Goal: Task Accomplishment & Management: Manage account settings

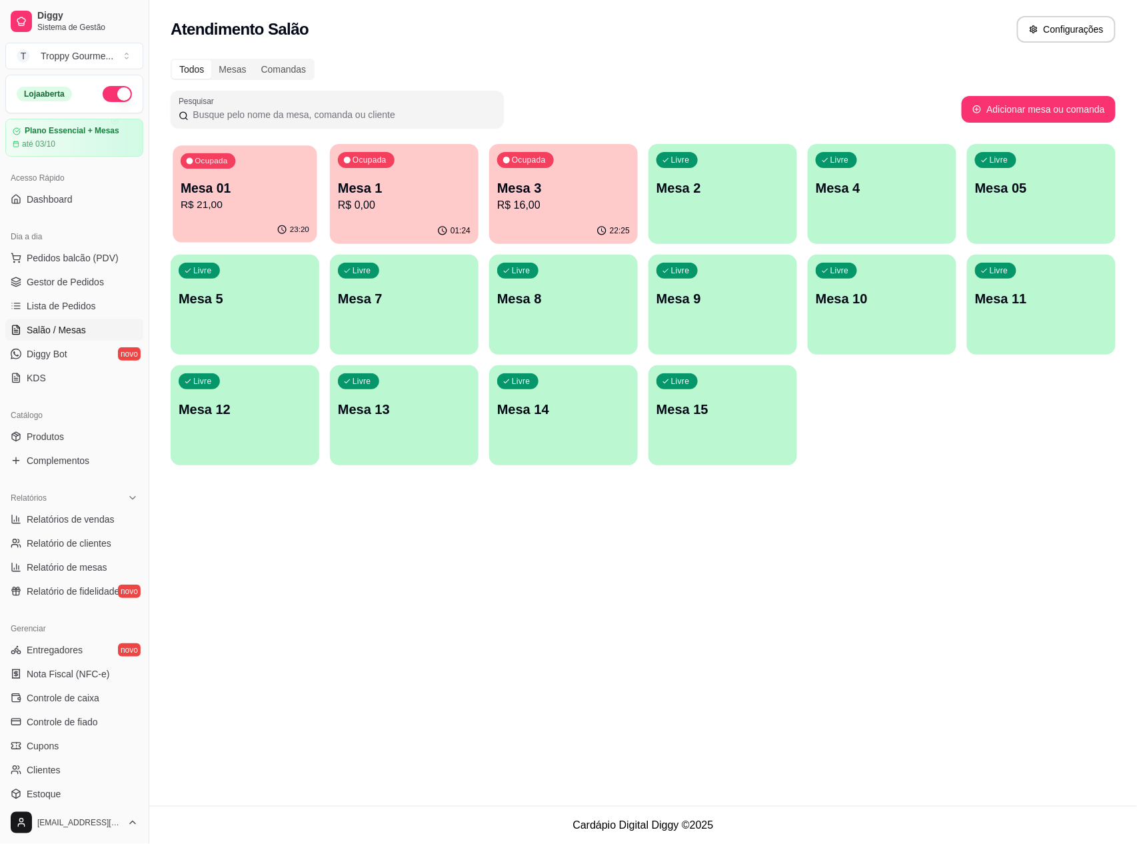
click at [284, 195] on p "Mesa 01" at bounding box center [245, 188] width 129 height 18
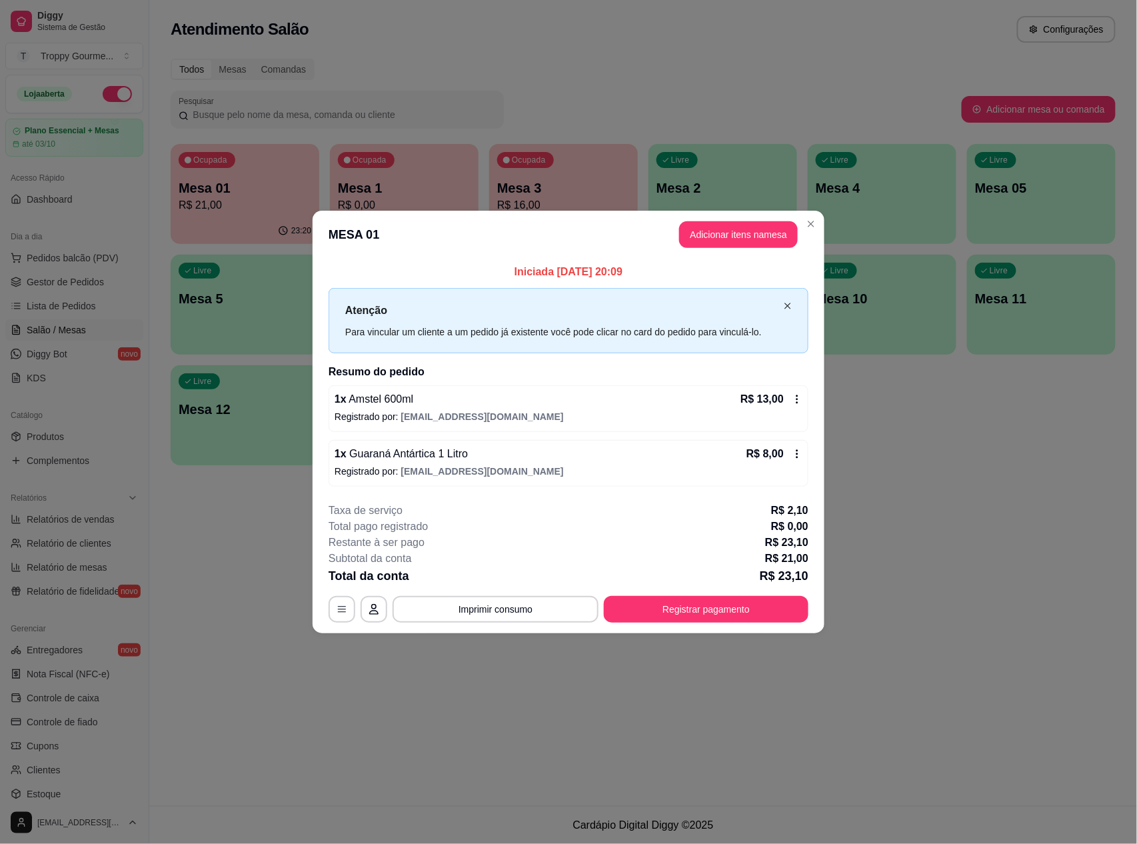
click at [785, 302] on icon "close" at bounding box center [788, 306] width 8 height 8
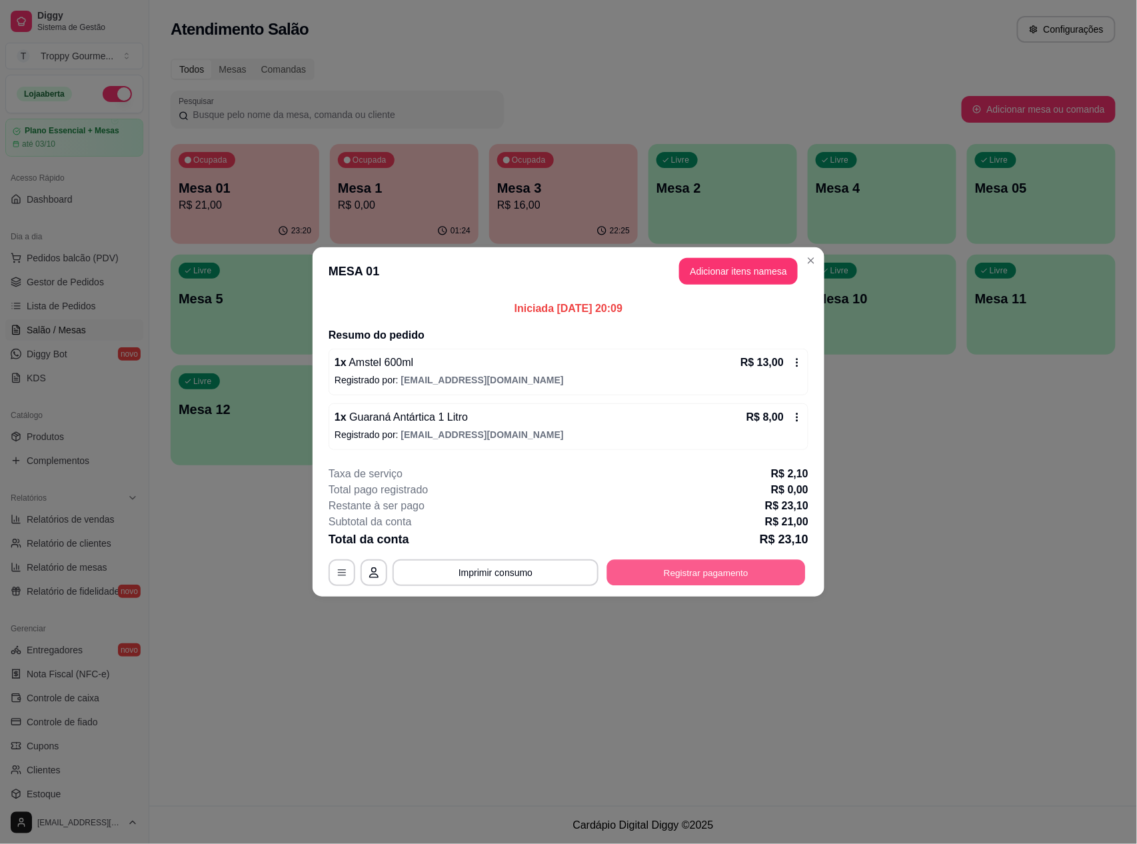
click at [698, 569] on button "Registrar pagamento" at bounding box center [706, 573] width 199 height 26
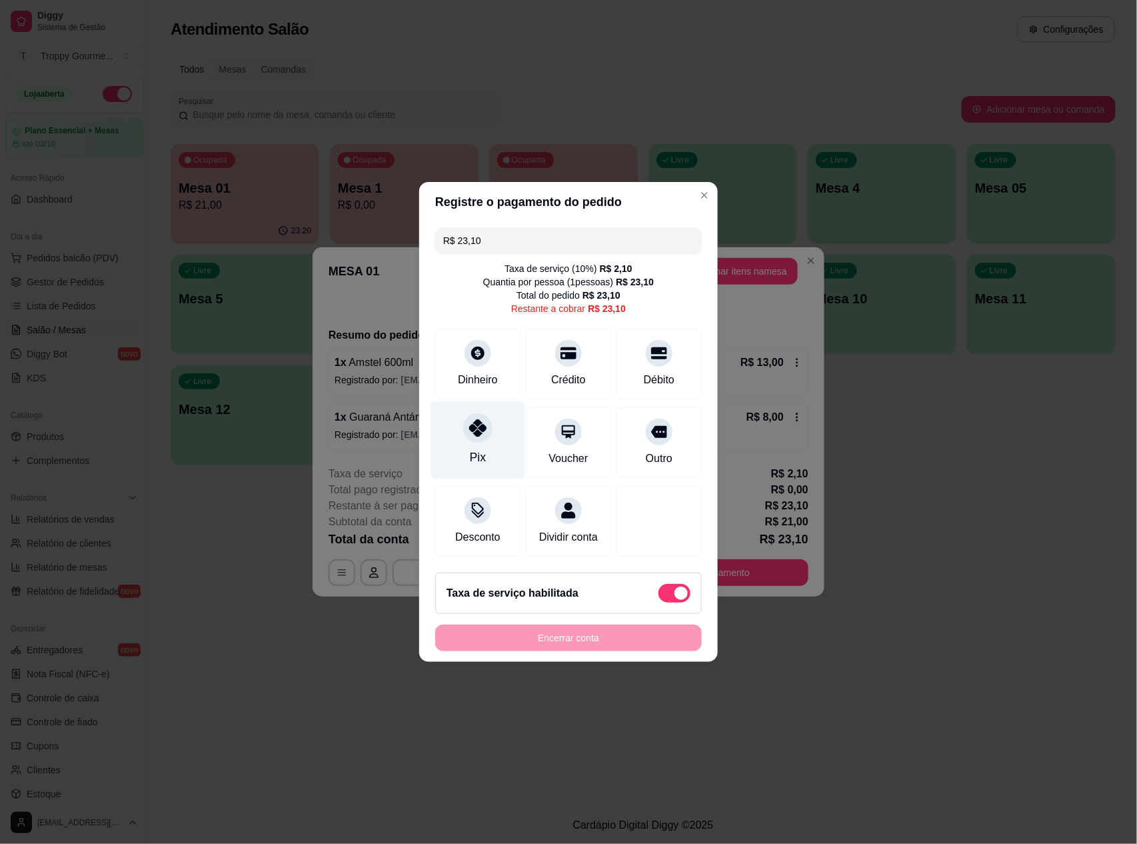
click at [480, 424] on icon at bounding box center [477, 427] width 17 height 17
type input "R$ 0,00"
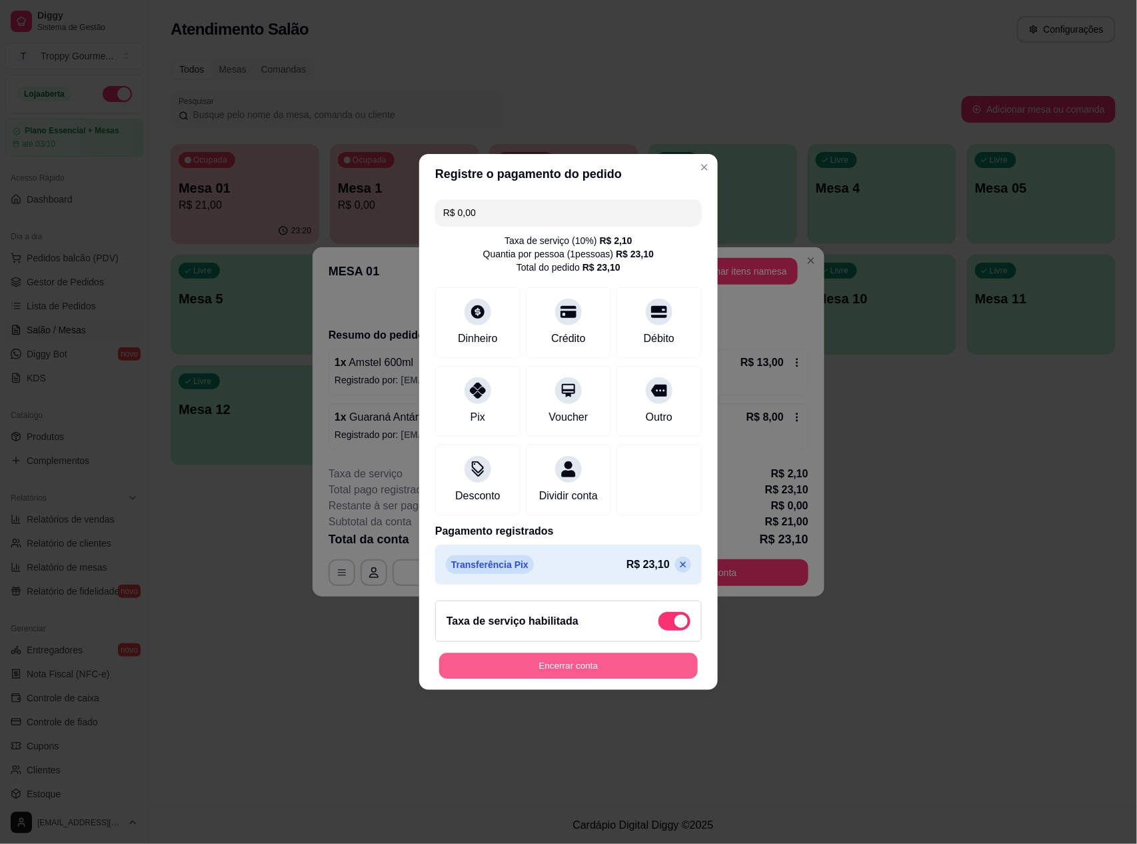
click at [581, 679] on button "Encerrar conta" at bounding box center [568, 666] width 259 height 26
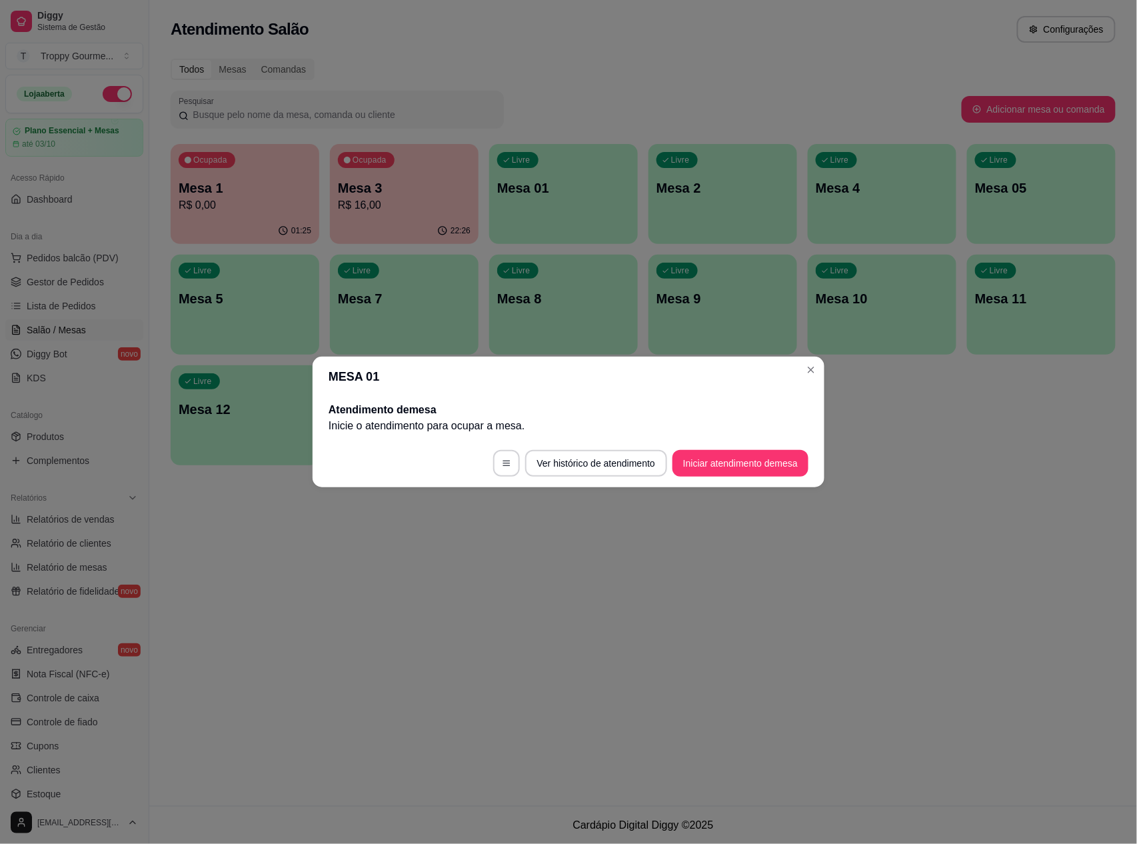
click at [824, 360] on header "MESA 01" at bounding box center [569, 377] width 512 height 40
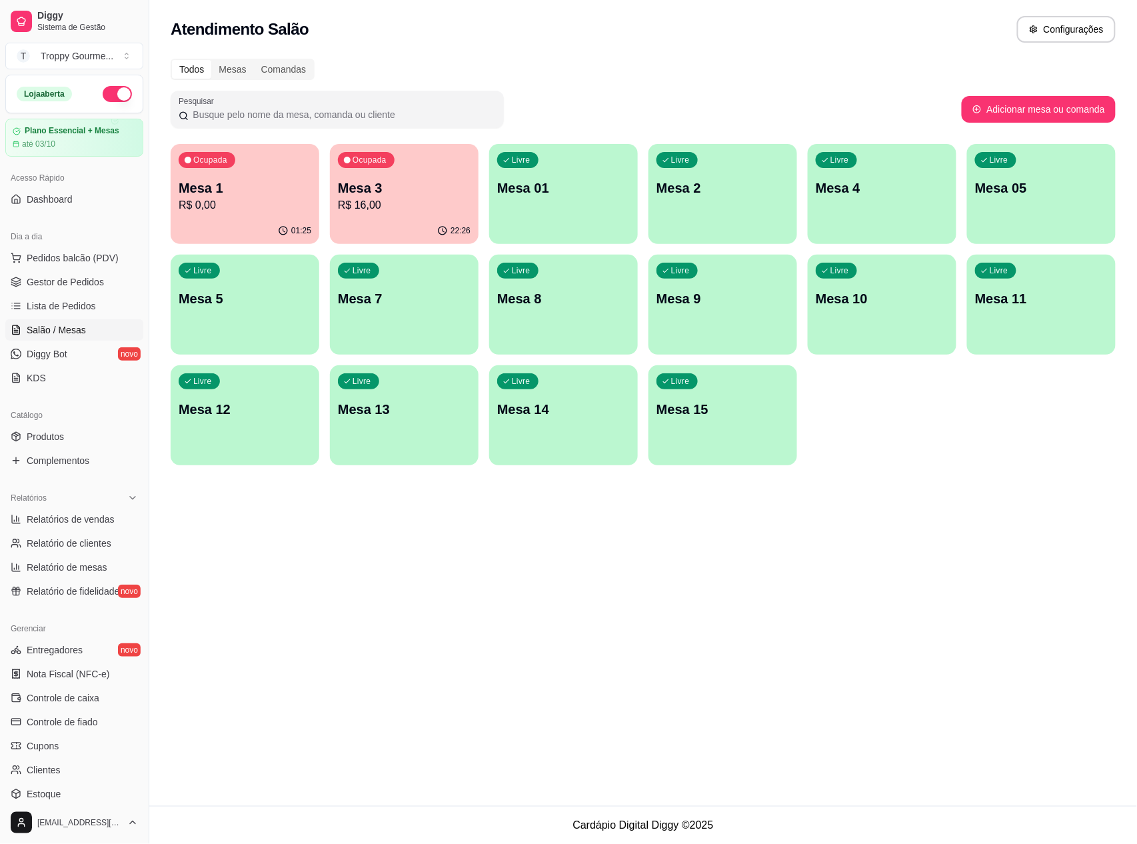
click at [249, 187] on p "Mesa 1" at bounding box center [245, 188] width 133 height 19
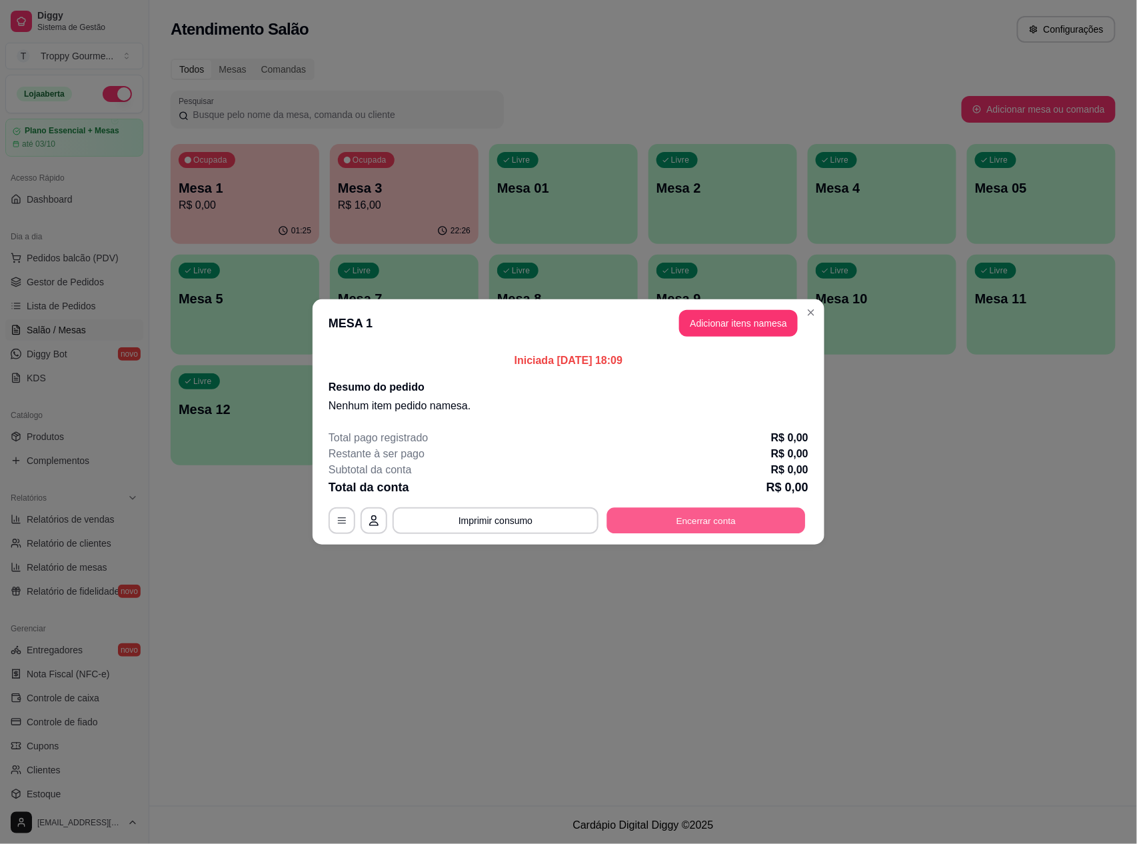
click at [747, 516] on button "Encerrar conta" at bounding box center [706, 521] width 199 height 26
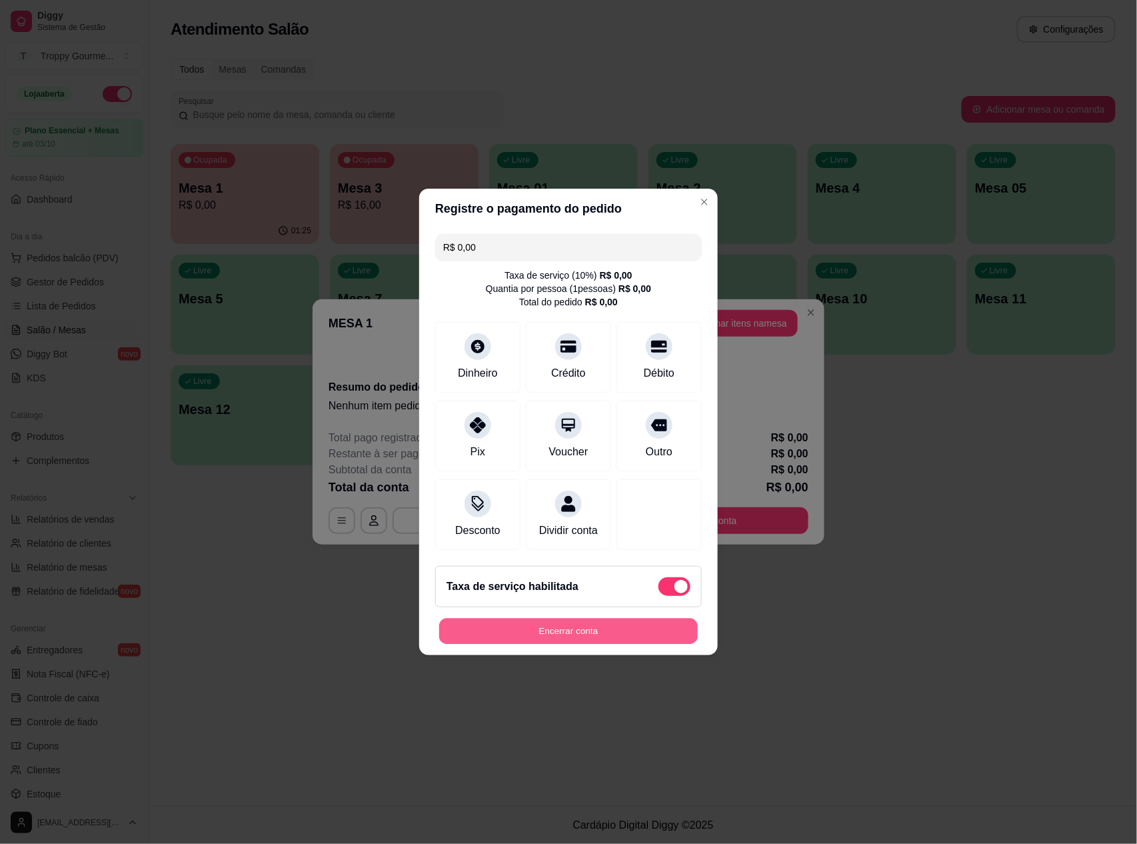
click at [598, 643] on button "Encerrar conta" at bounding box center [568, 632] width 259 height 26
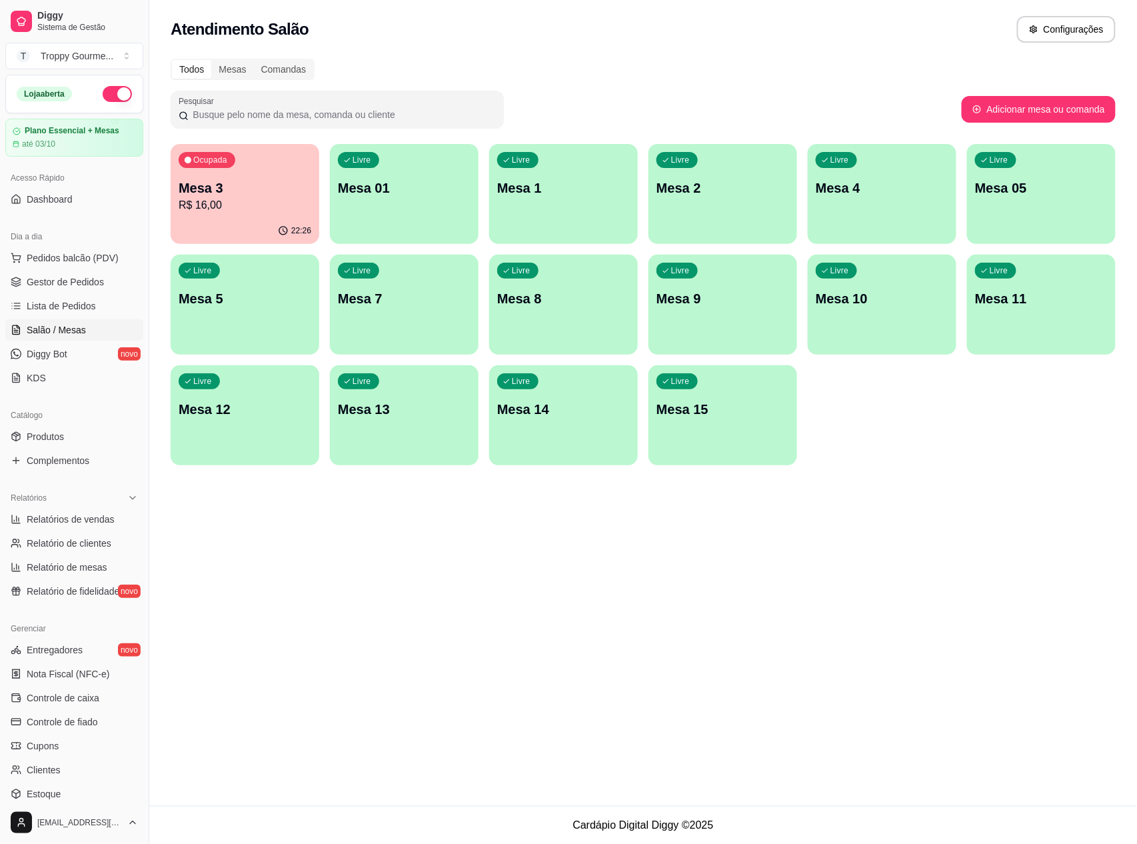
click at [269, 149] on div "Ocupada Mesa 3 R$ 16,00" at bounding box center [245, 181] width 149 height 74
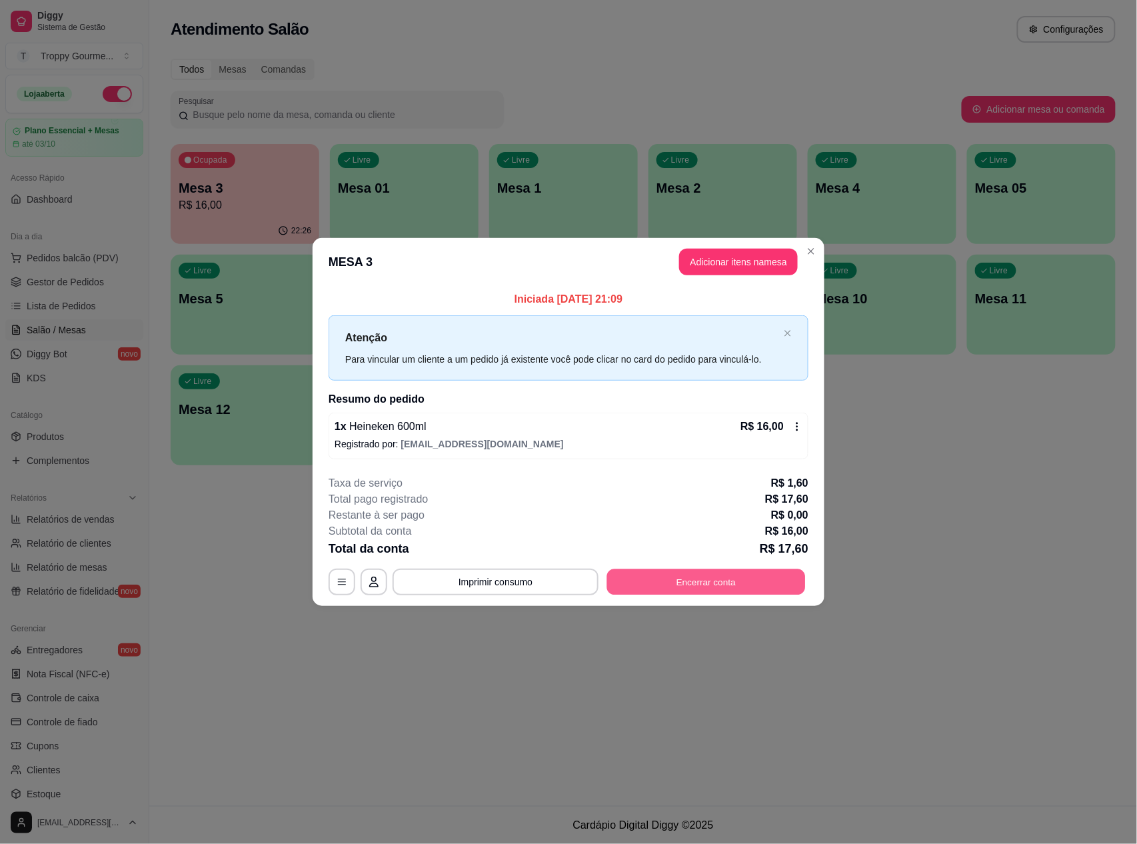
click at [793, 579] on button "Encerrar conta" at bounding box center [706, 582] width 199 height 26
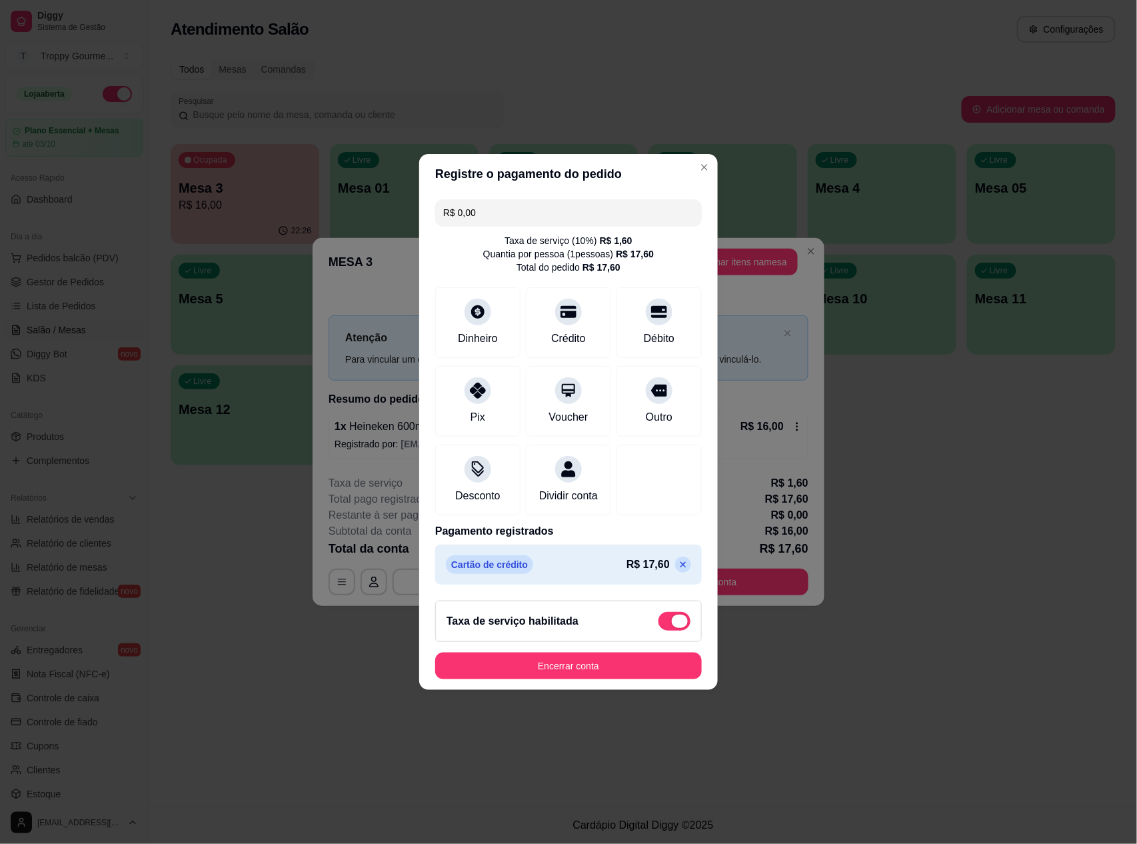
click at [672, 628] on span at bounding box center [680, 621] width 16 height 13
click at [666, 631] on input "checkbox" at bounding box center [662, 628] width 9 height 9
checkbox input "true"
type input "-R$ 1,60"
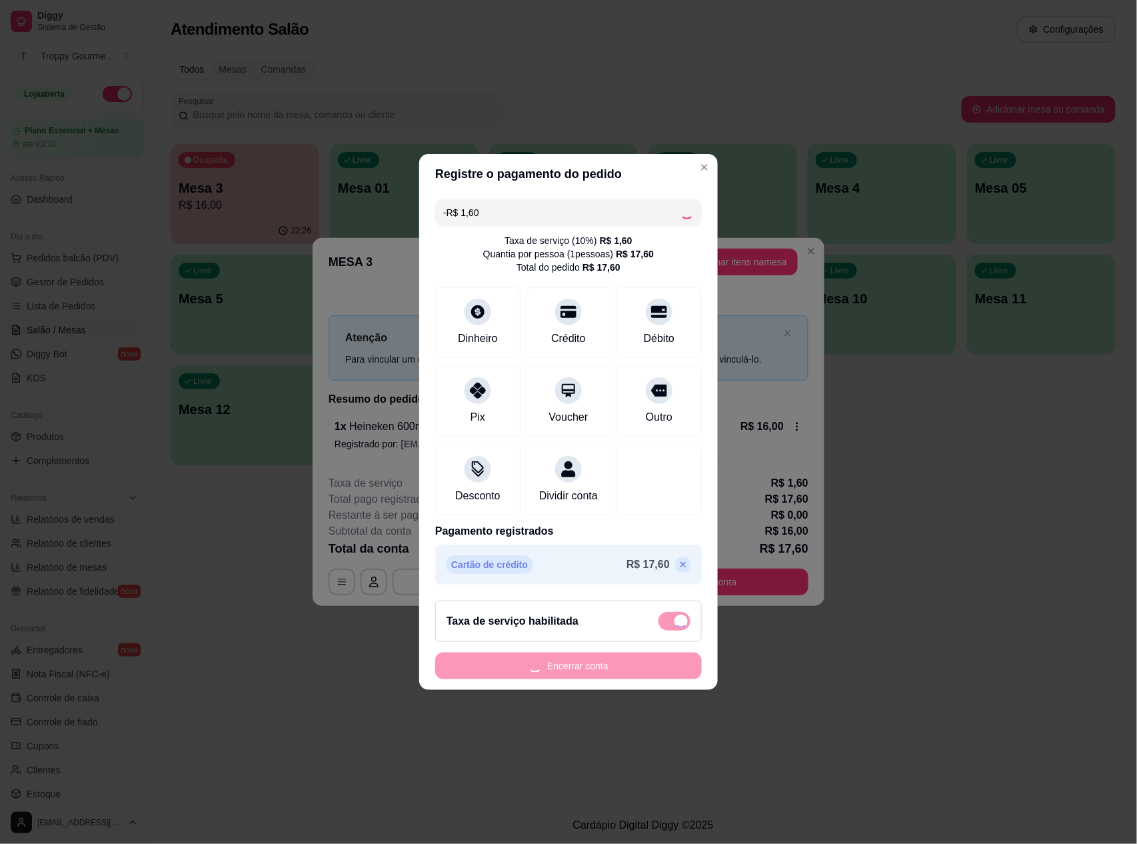
checkbox input "false"
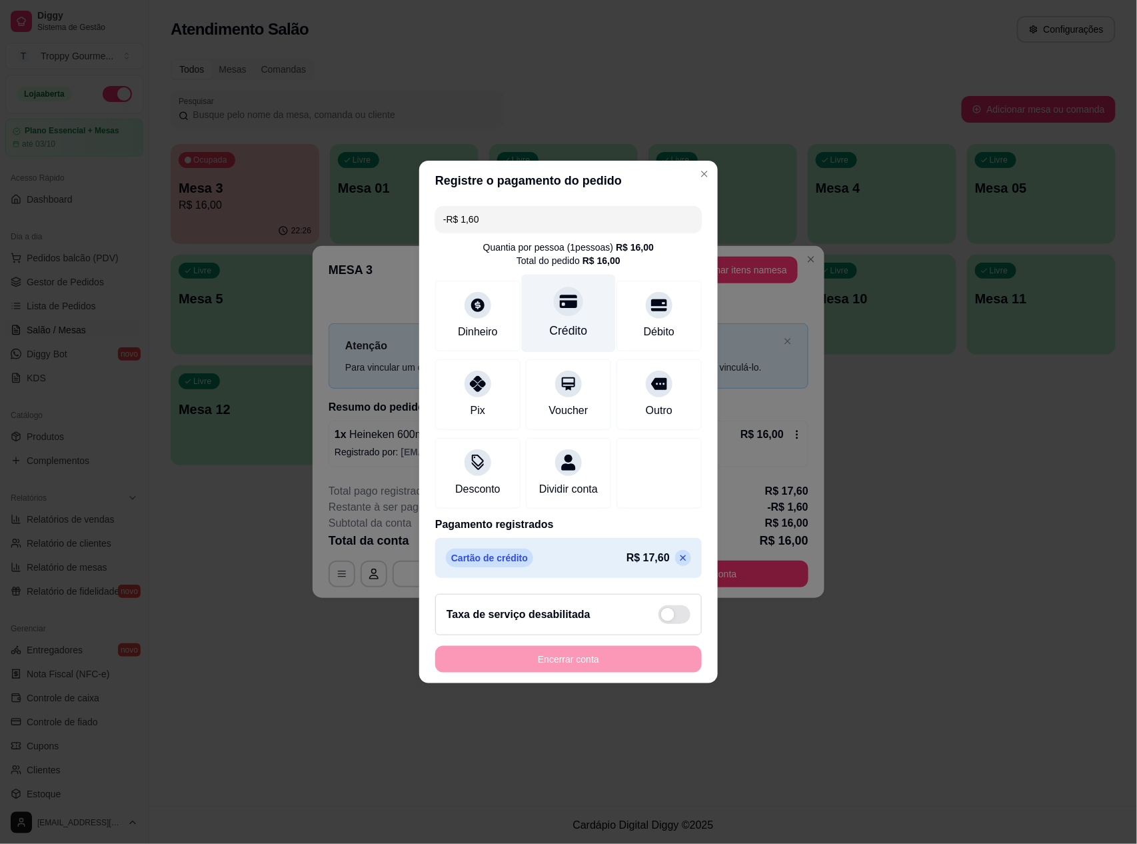
click at [563, 299] on icon at bounding box center [568, 301] width 17 height 13
type input "-R$ 3,20"
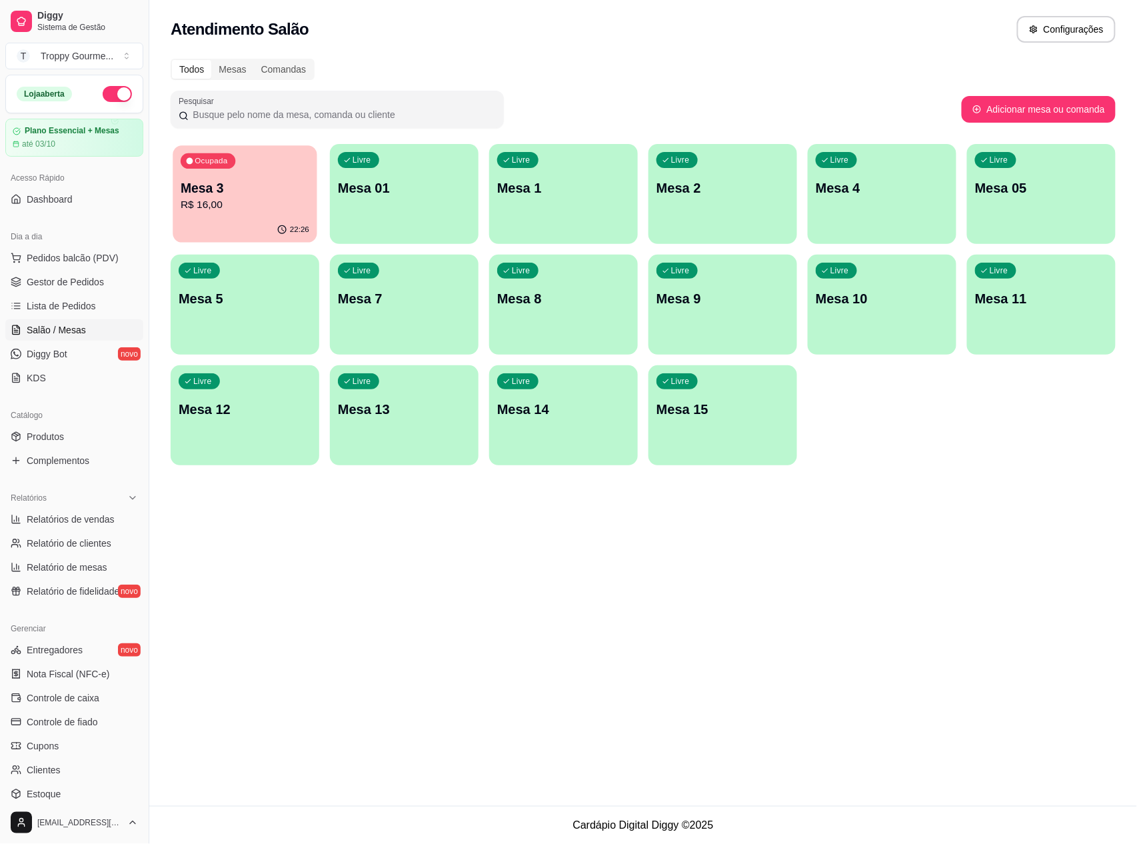
click at [257, 215] on div "Ocupada Mesa 3 R$ 16,00" at bounding box center [245, 181] width 144 height 72
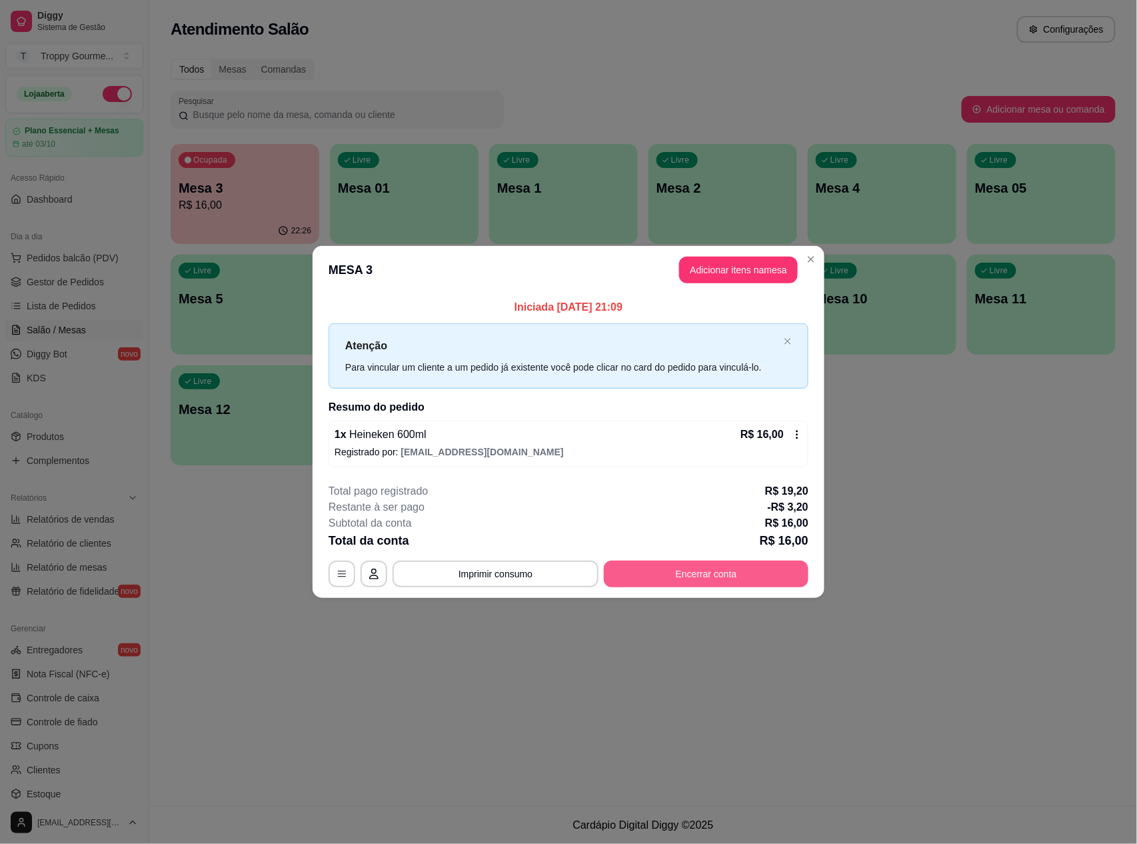
click at [677, 579] on button "Encerrar conta" at bounding box center [706, 574] width 205 height 27
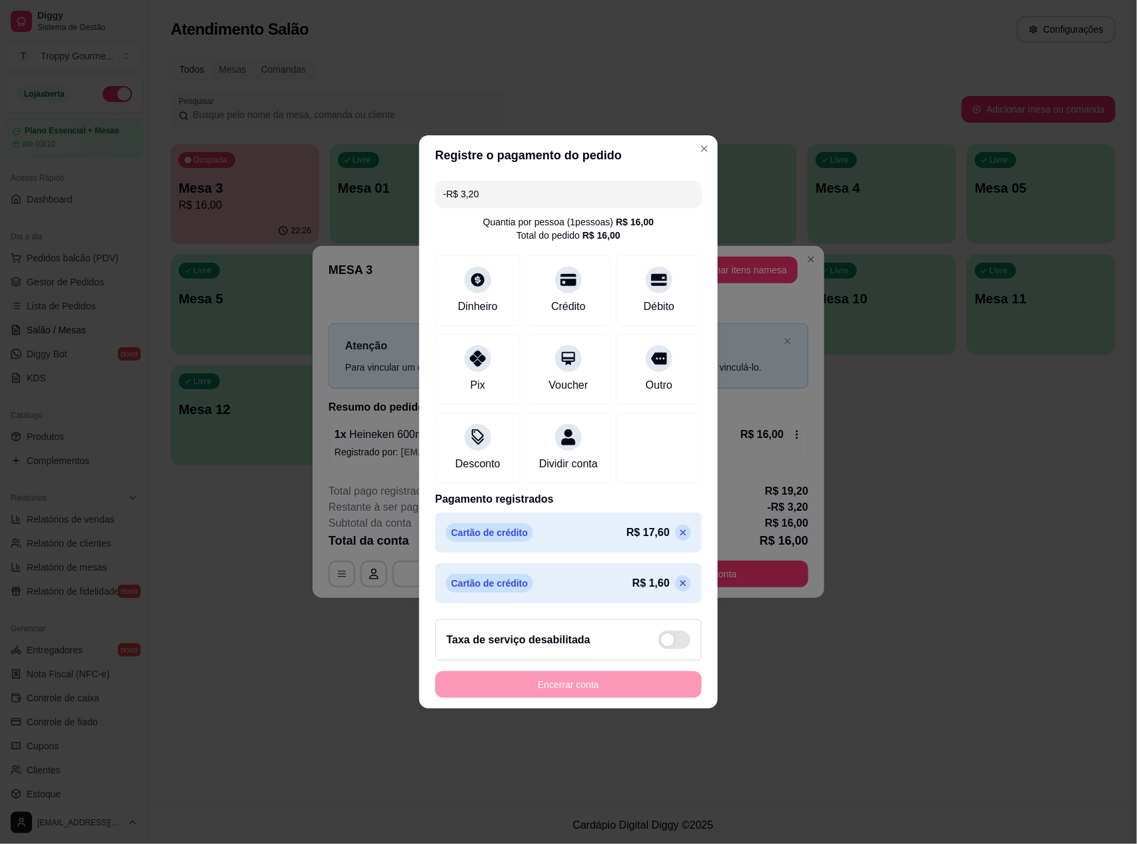
click at [678, 589] on icon at bounding box center [683, 583] width 11 height 11
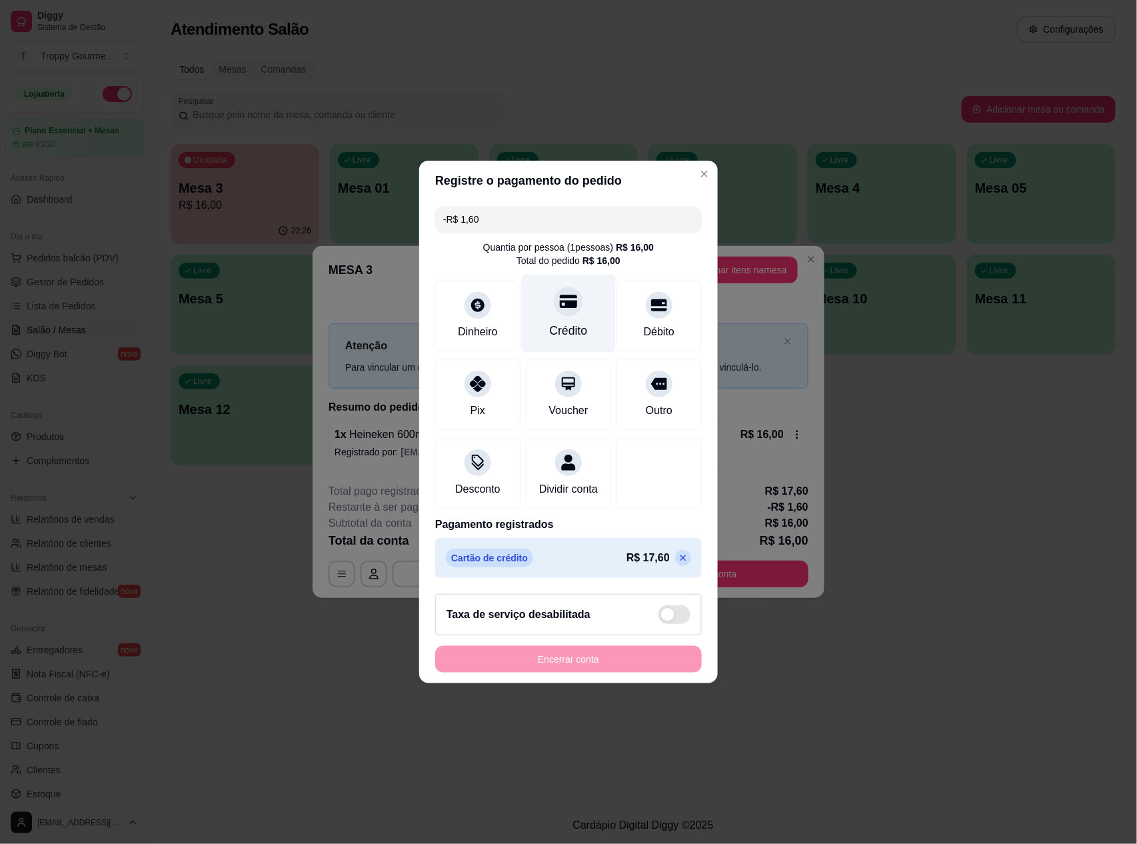
click at [565, 295] on icon at bounding box center [568, 301] width 17 height 13
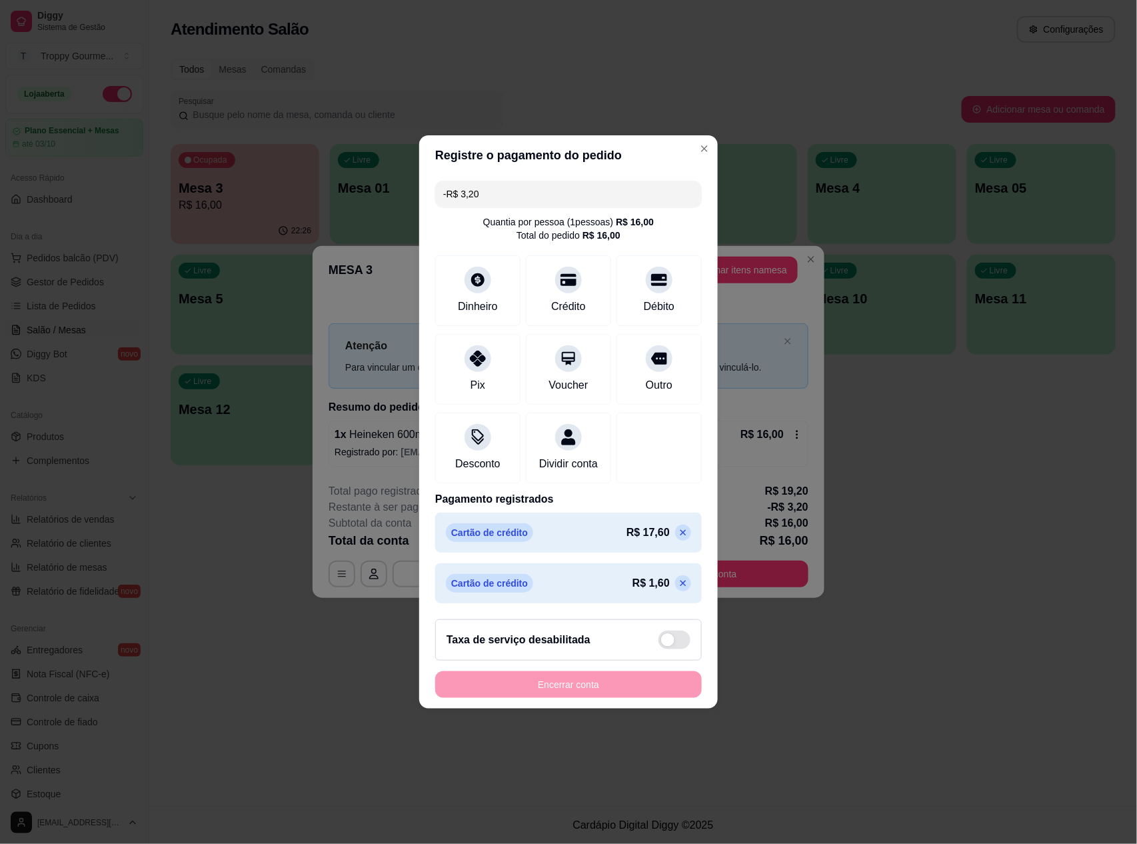
click at [675, 534] on p at bounding box center [683, 533] width 16 height 16
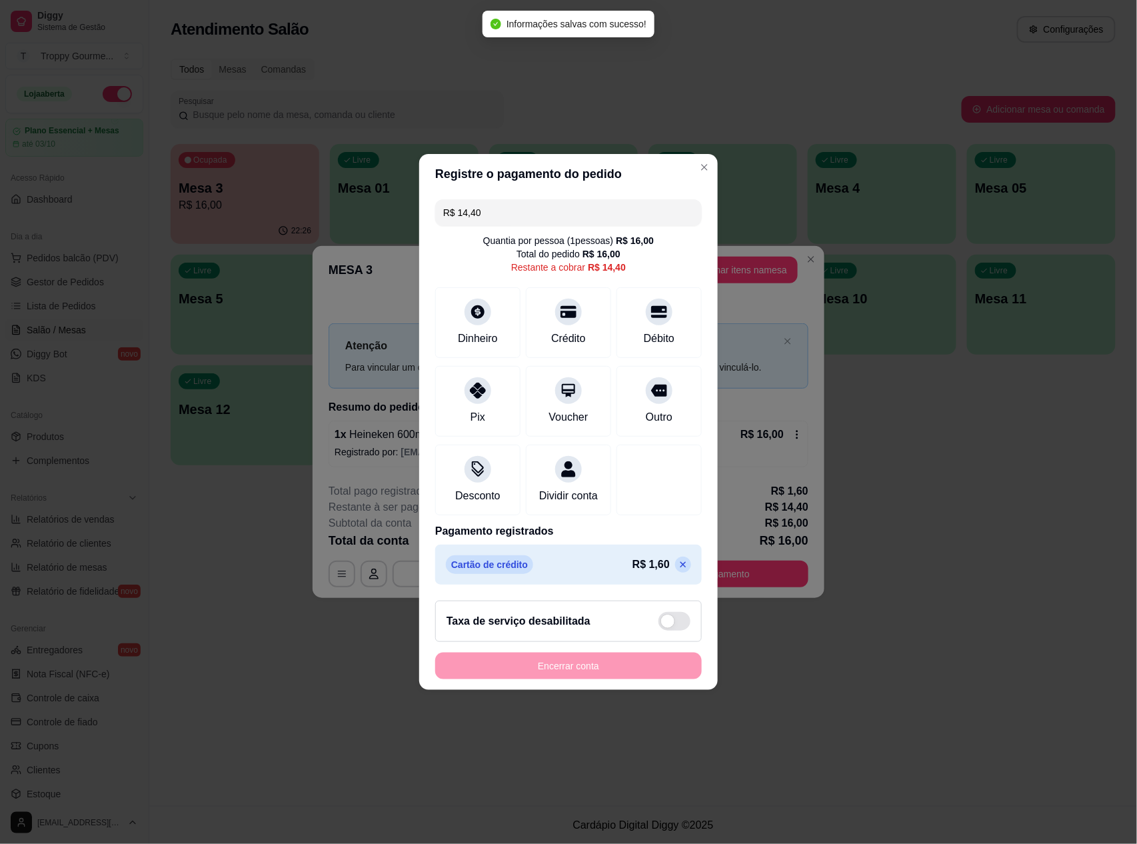
click at [678, 570] on icon at bounding box center [683, 564] width 11 height 11
type input "R$ 16,00"
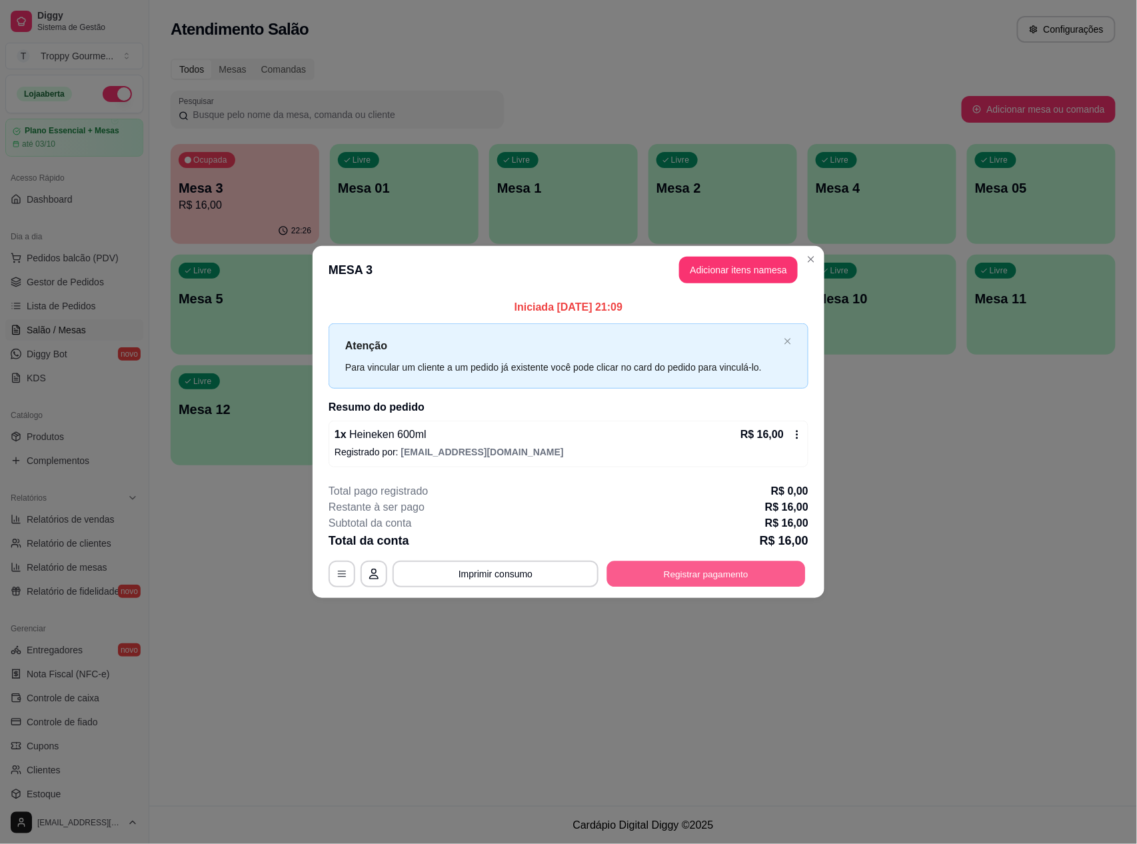
click at [686, 572] on button "Registrar pagamento" at bounding box center [706, 574] width 199 height 26
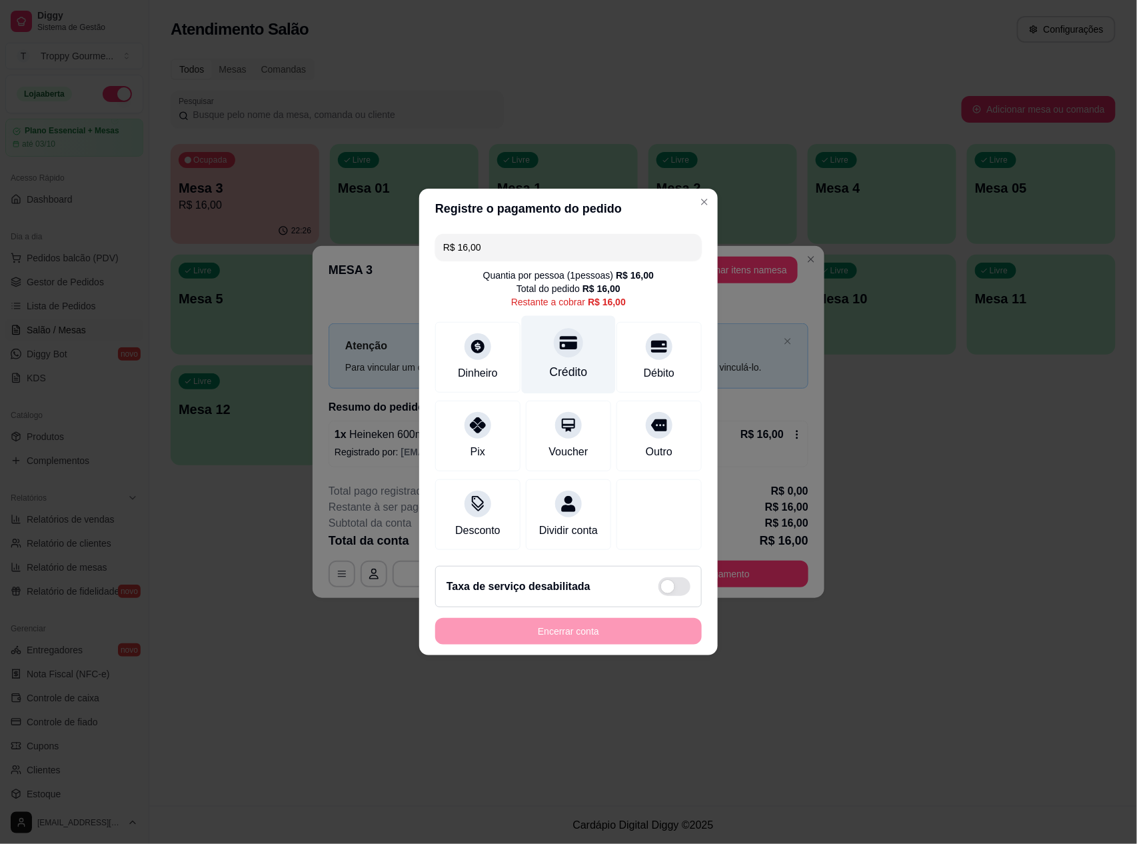
click at [568, 351] on div "Crédito" at bounding box center [569, 355] width 94 height 78
type input "R$ 0,00"
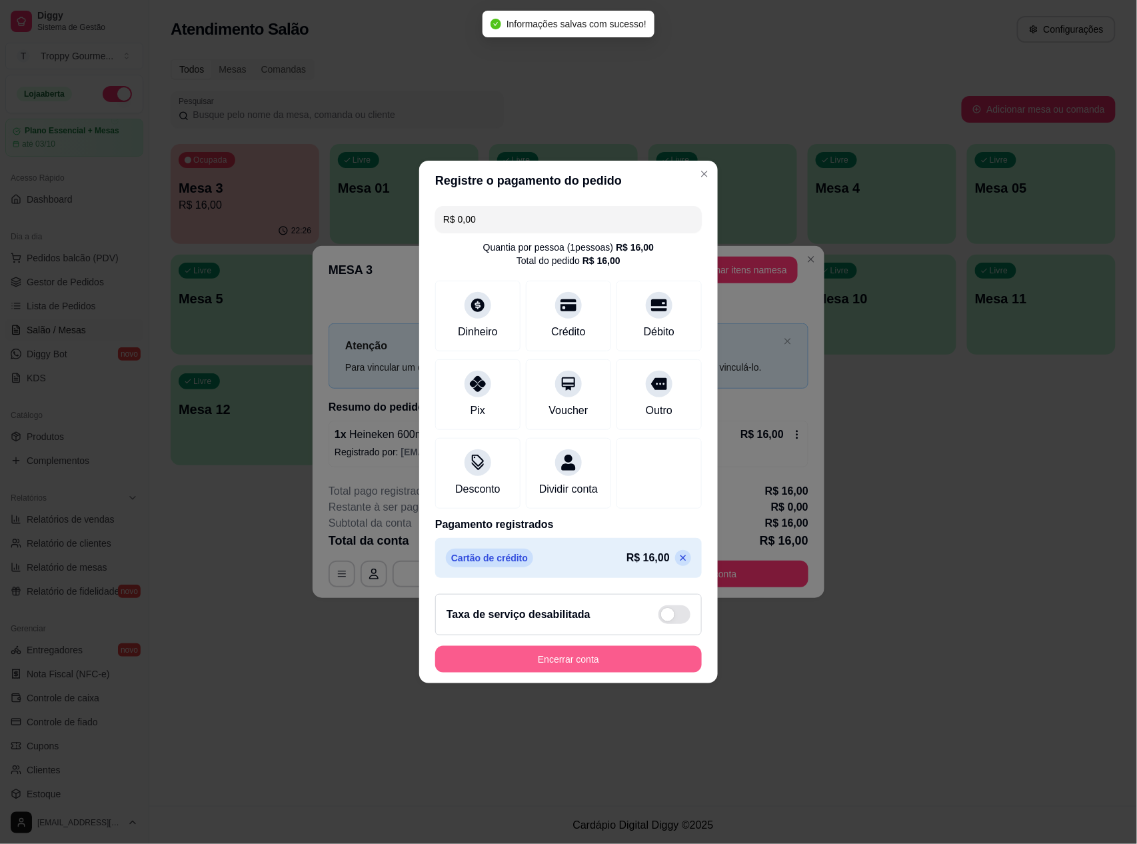
click at [607, 662] on button "Encerrar conta" at bounding box center [568, 659] width 267 height 27
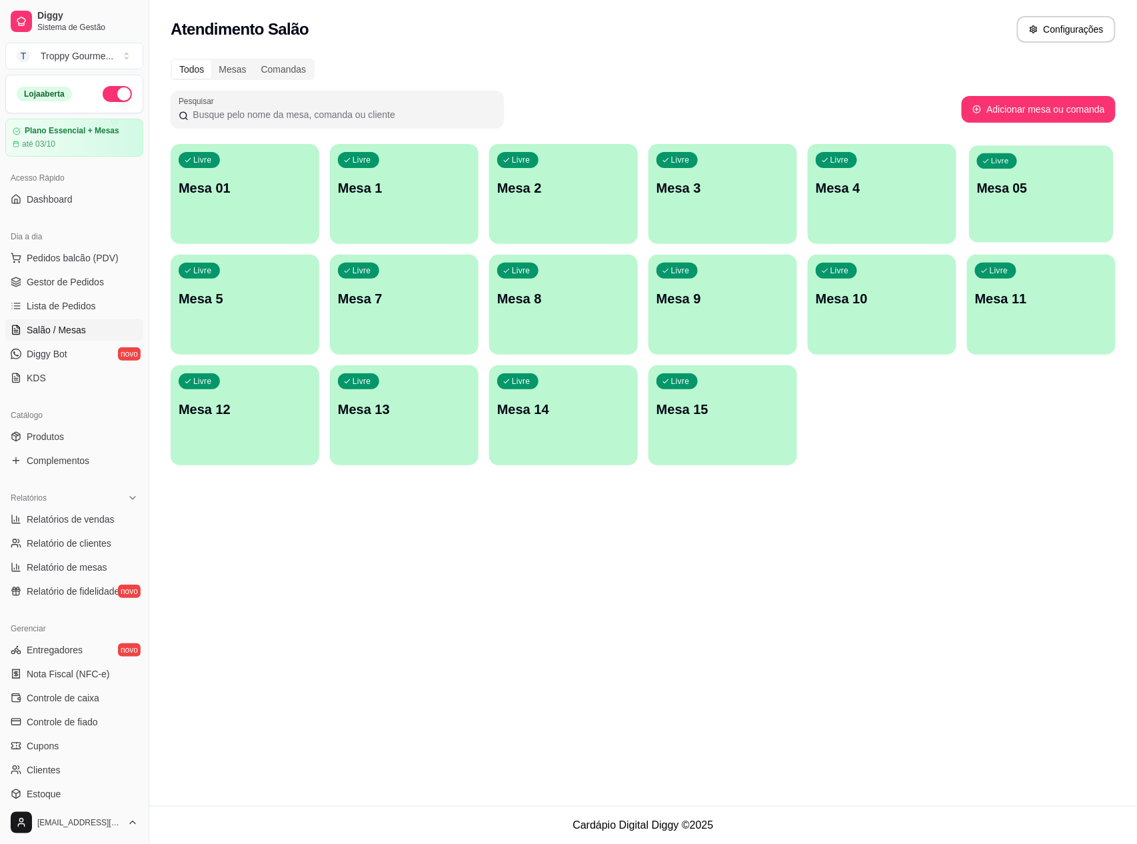
click at [1006, 187] on p "Mesa 05" at bounding box center [1041, 188] width 129 height 18
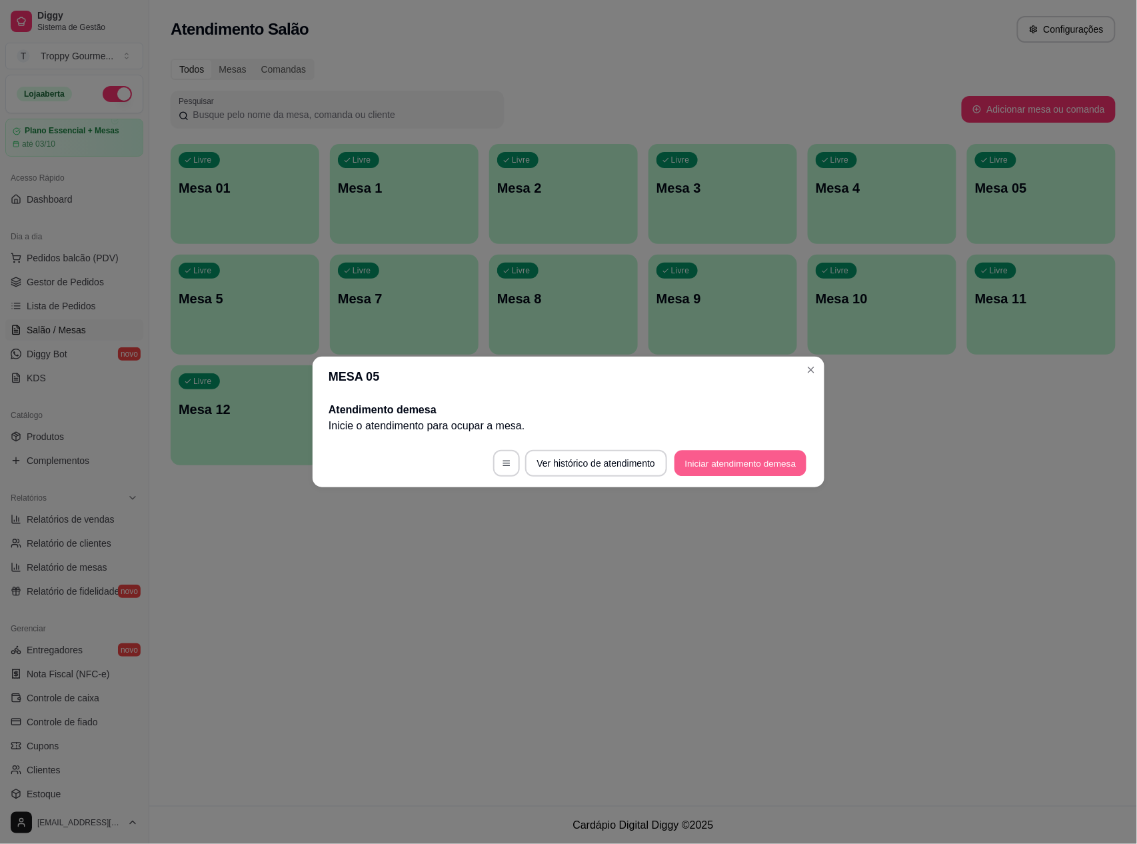
click at [734, 462] on button "Iniciar atendimento de mesa" at bounding box center [740, 464] width 132 height 26
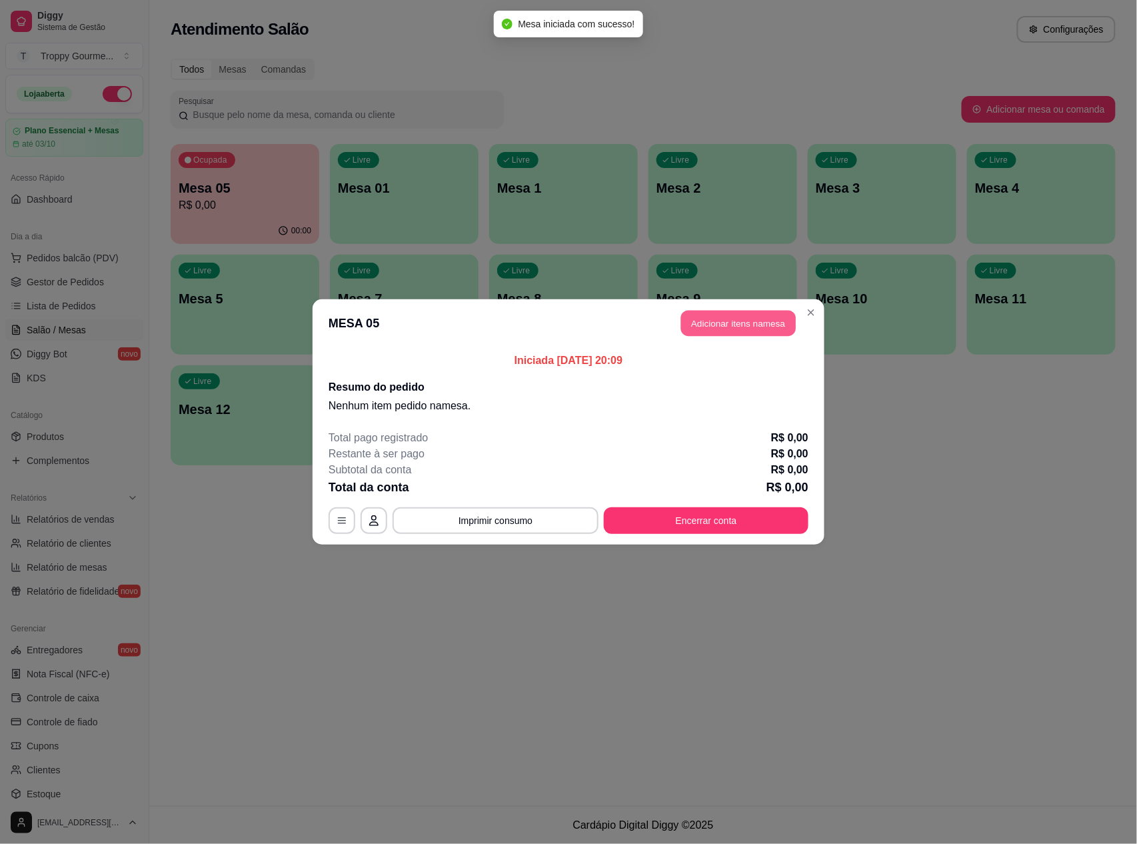
click at [755, 321] on button "Adicionar itens na mesa" at bounding box center [738, 324] width 115 height 26
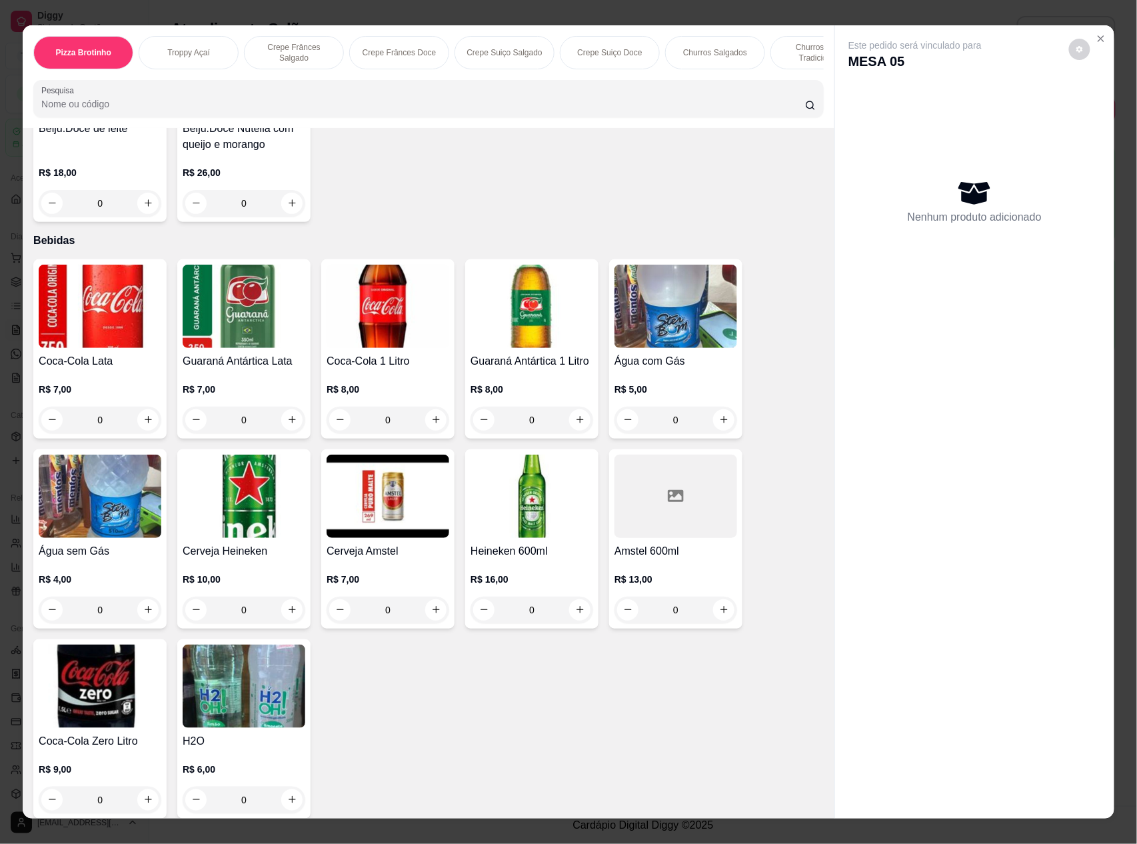
scroll to position [3562, 0]
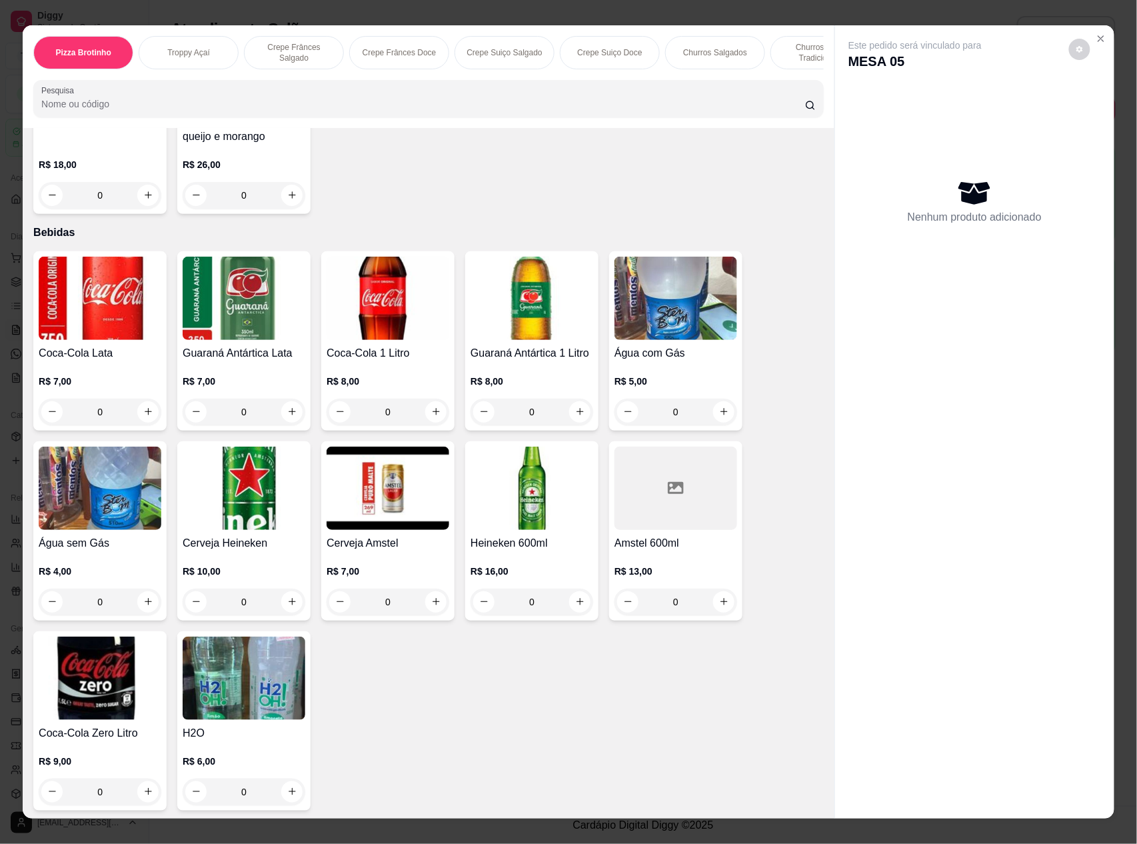
click at [110, 699] on img at bounding box center [100, 677] width 123 height 83
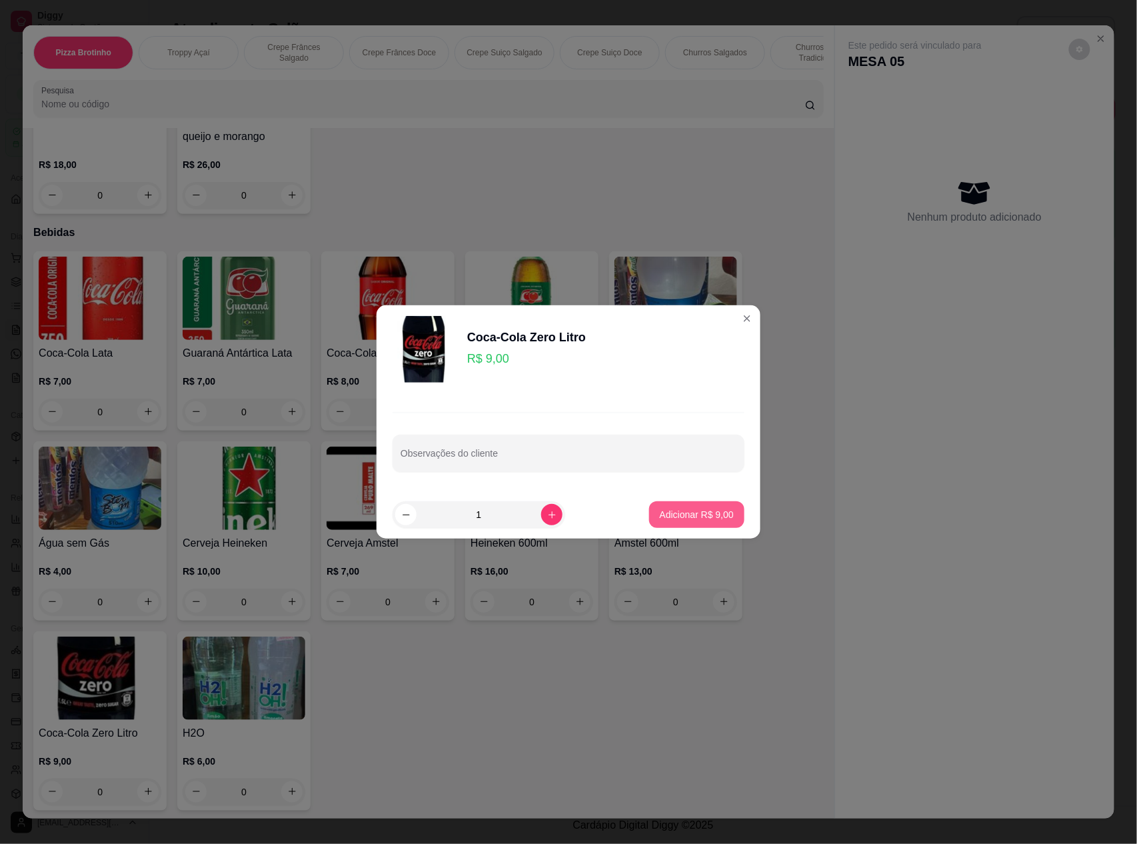
click at [678, 516] on p "Adicionar R$ 9,00" at bounding box center [697, 514] width 74 height 13
type input "1"
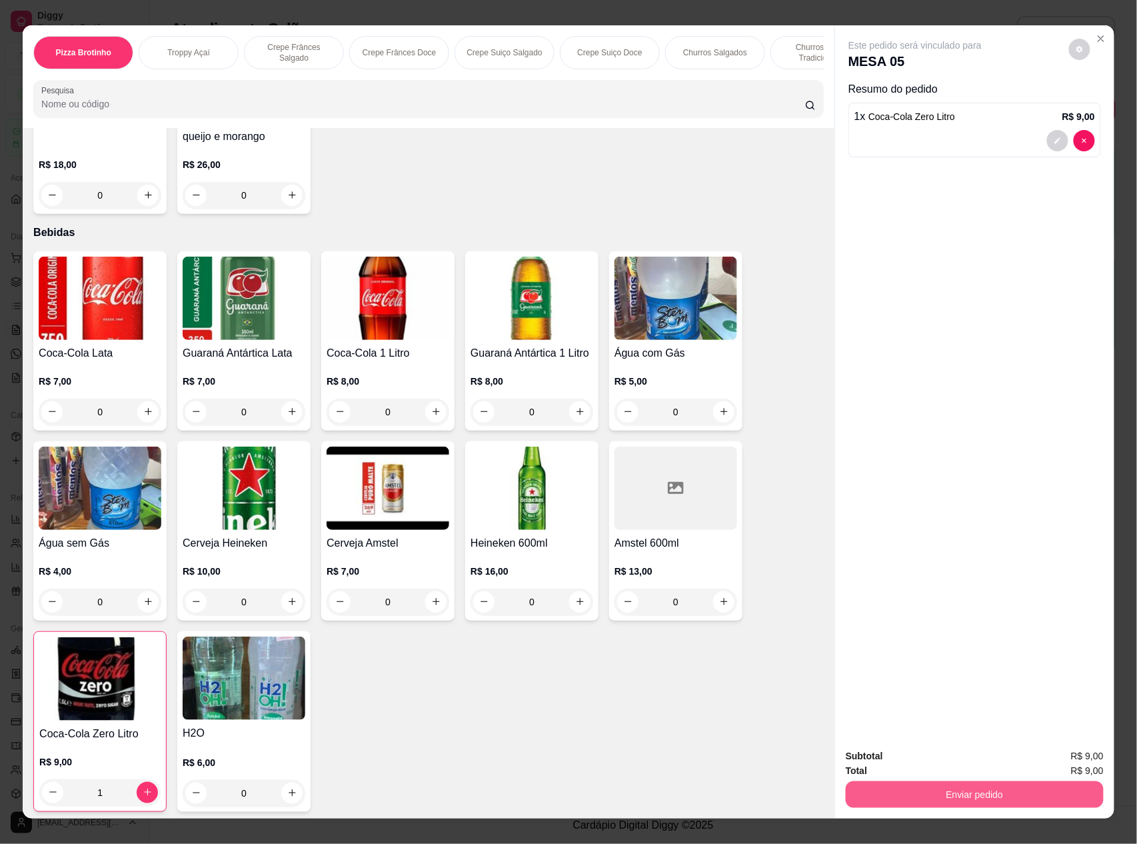
click at [997, 804] on button "Enviar pedido" at bounding box center [975, 794] width 258 height 27
click at [970, 763] on button "Registrar cliente" at bounding box center [978, 762] width 85 height 25
click at [920, 800] on button "Enviar pedido" at bounding box center [975, 794] width 258 height 27
click at [953, 763] on button "Registrar cliente" at bounding box center [978, 762] width 85 height 25
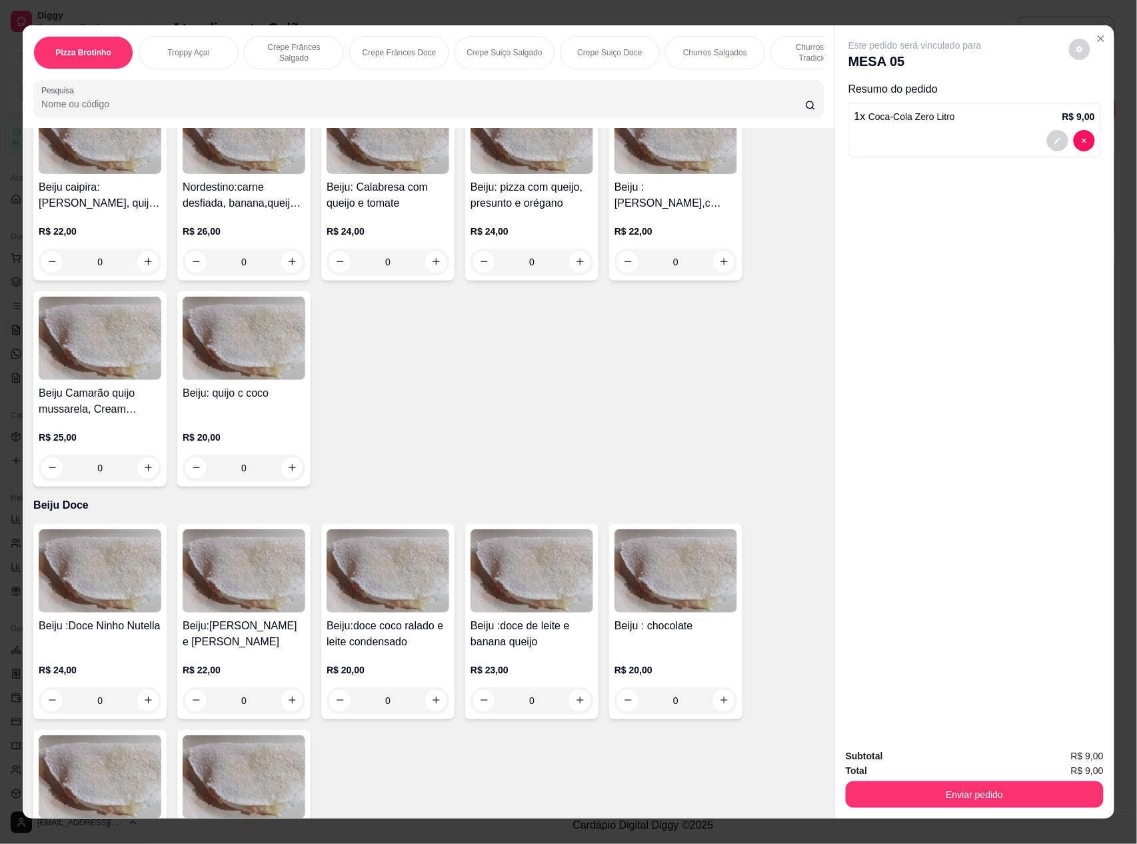
scroll to position [2141, 0]
